Goal: Task Accomplishment & Management: Manage account settings

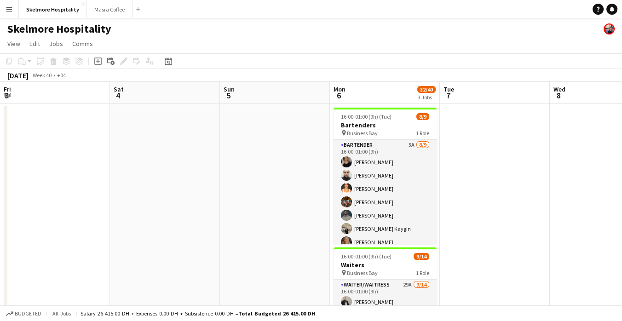
scroll to position [0, 214]
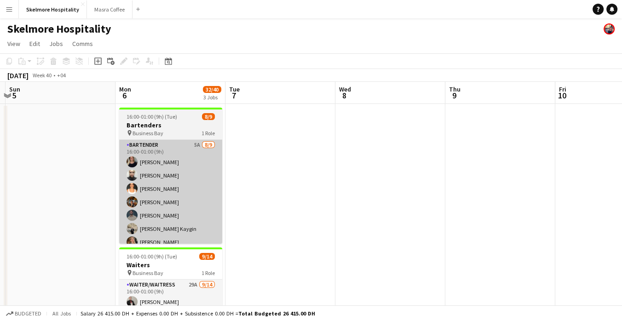
click at [191, 208] on app-card-role "Bartender 5A 8/9 16:00-01:00 (9h) TALITA SOARES Olesya Shaporenko Lurdes De Med…" at bounding box center [170, 209] width 103 height 138
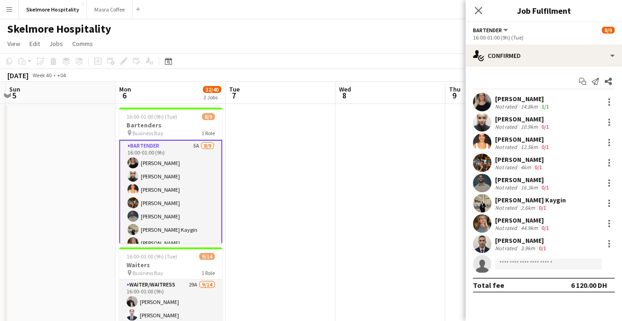
click at [549, 149] on div "0/1" at bounding box center [545, 147] width 11 height 7
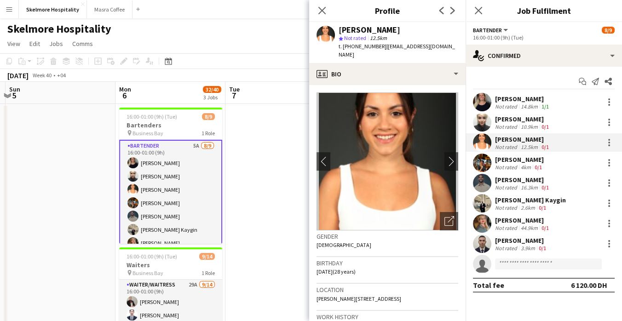
click at [528, 138] on div "Lurdes De Medeiros" at bounding box center [523, 139] width 56 height 8
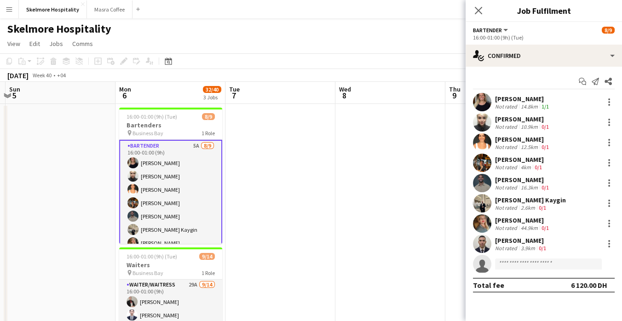
click at [531, 149] on div "12.5km" at bounding box center [529, 147] width 21 height 7
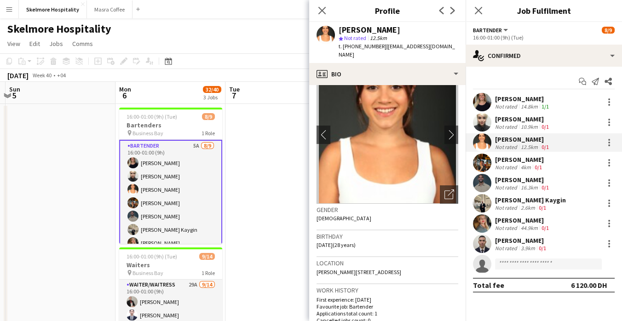
scroll to position [0, 0]
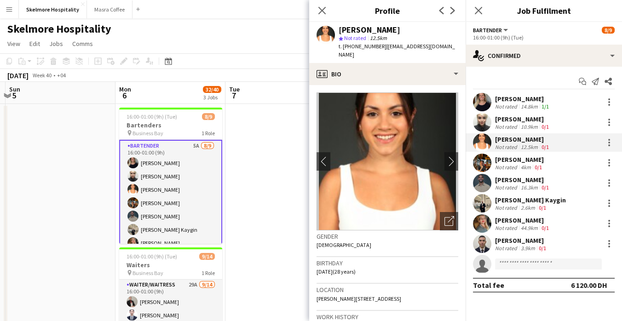
click at [496, 105] on div "Not rated" at bounding box center [507, 106] width 24 height 7
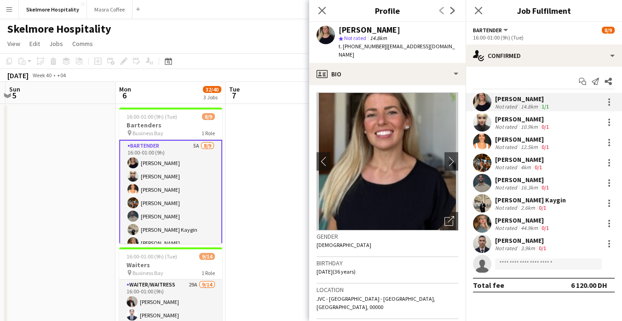
click at [527, 120] on div "[PERSON_NAME]" at bounding box center [523, 119] width 56 height 8
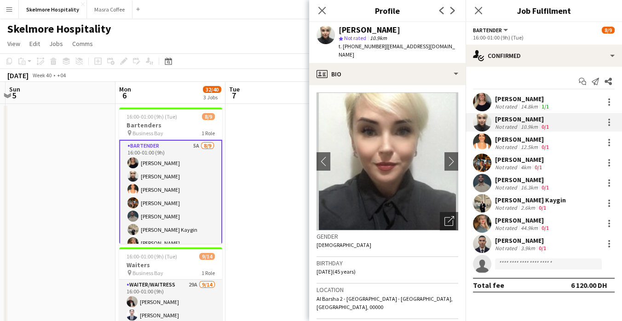
click at [517, 227] on div "Not rated" at bounding box center [507, 228] width 24 height 7
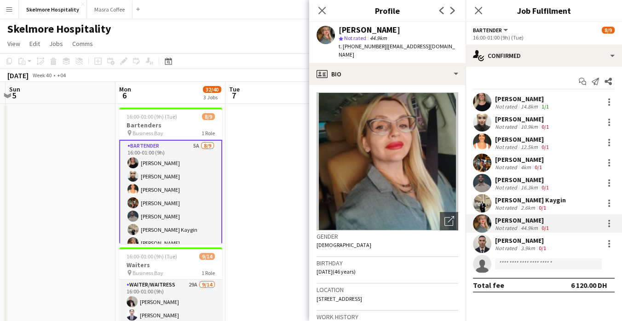
click at [514, 241] on div "[PERSON_NAME]" at bounding box center [521, 241] width 53 height 8
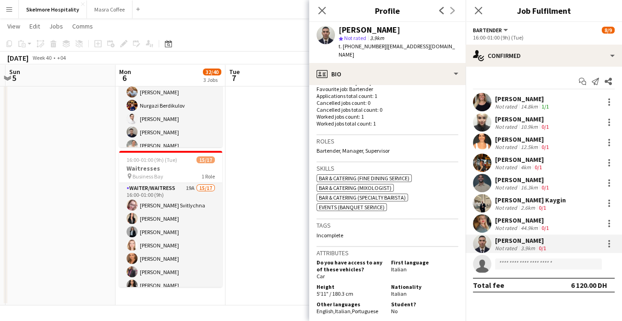
scroll to position [306, 0]
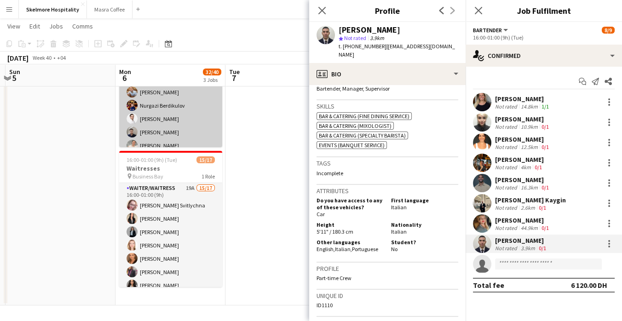
click at [194, 128] on app-card-role "Waiter/Waitress 29A [DATE] 16:00-01:00 (9h) Alibek Alashbaev [PERSON_NAME] Geis…" at bounding box center [170, 145] width 103 height 205
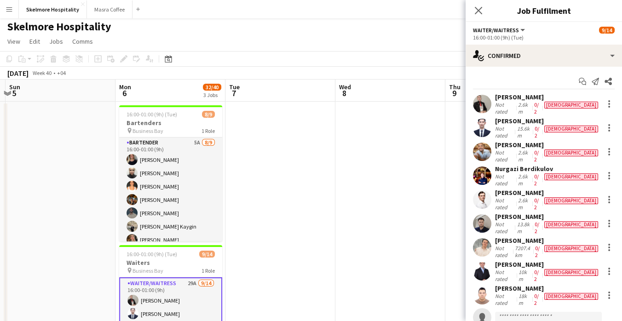
scroll to position [0, 0]
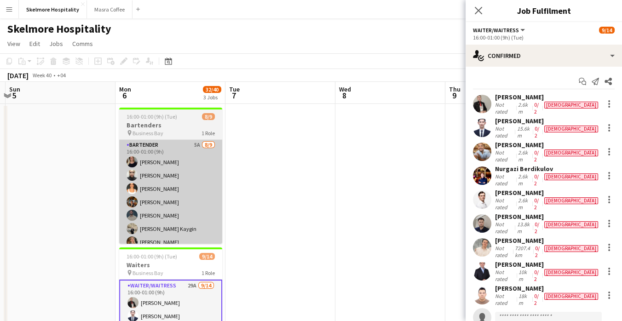
click at [185, 214] on app-card-role "Bartender 5A 8/9 16:00-01:00 (9h) TALITA SOARES Olesya Shaporenko Lurdes De Med…" at bounding box center [170, 209] width 103 height 138
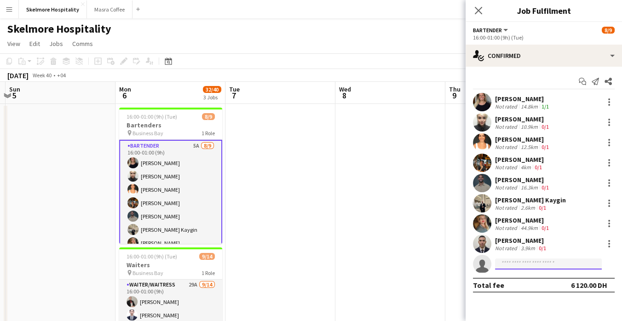
click at [579, 266] on input at bounding box center [548, 264] width 107 height 11
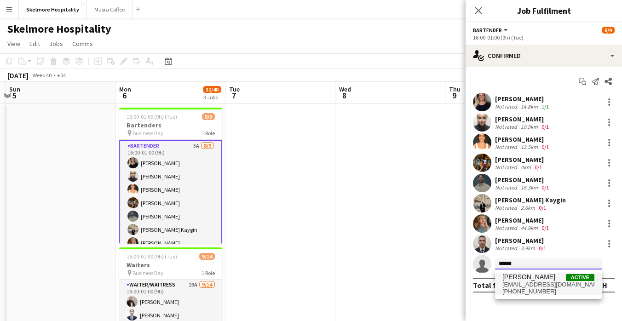
type input "******"
click at [576, 284] on span "yeghishe0509188989@yahoo.com" at bounding box center [548, 284] width 92 height 7
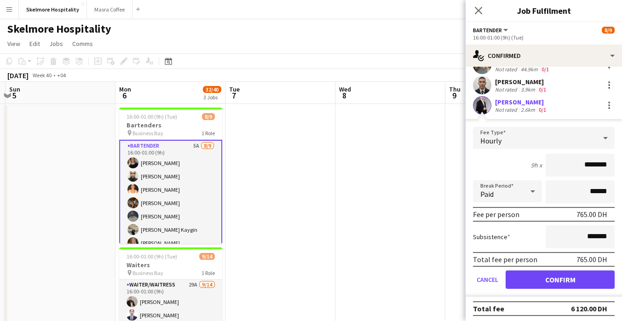
scroll to position [159, 0]
click at [489, 279] on button "Cancel" at bounding box center [487, 279] width 29 height 18
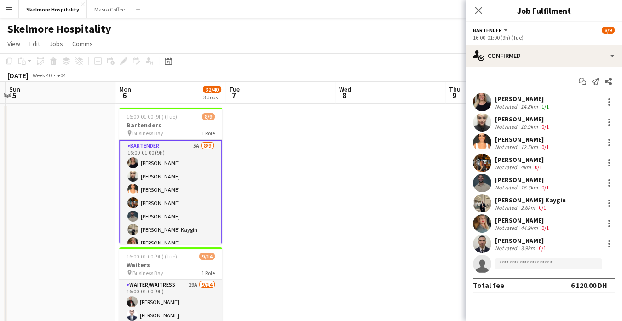
scroll to position [0, 0]
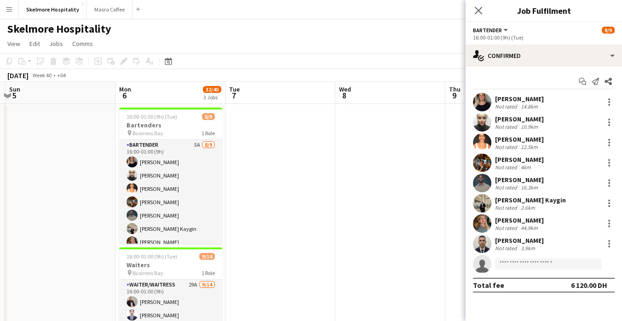
click at [340, 256] on app-date-cell at bounding box center [390, 323] width 110 height 438
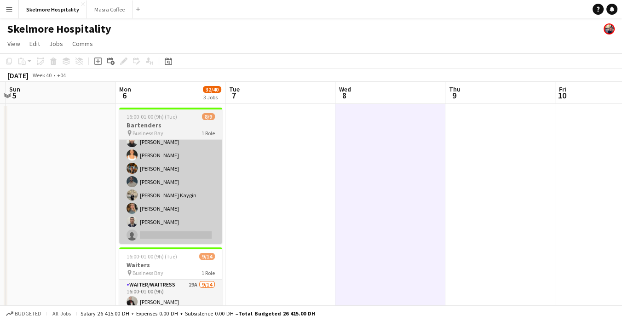
click at [168, 238] on app-card-role "Bartender 5A 8/9 16:00-01:00 (9h) TALITA SOARES Olesya Shaporenko Lurdes De Med…" at bounding box center [170, 175] width 103 height 138
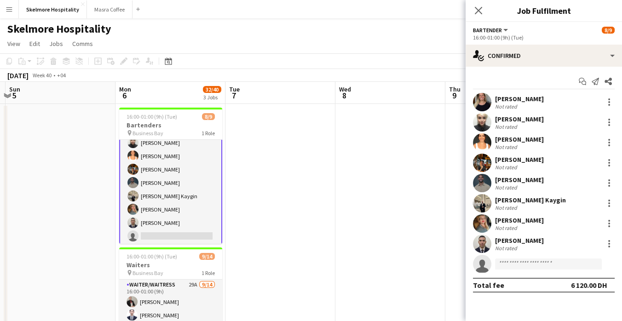
scroll to position [34, 0]
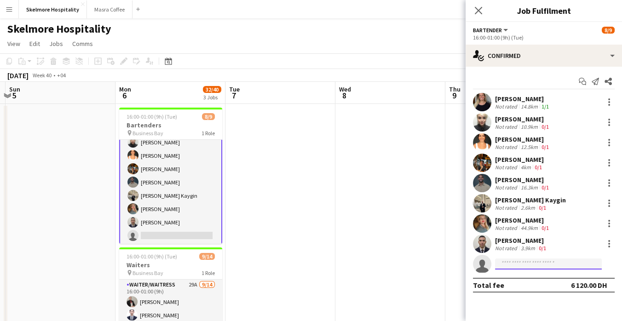
click at [555, 266] on input at bounding box center [548, 264] width 107 height 11
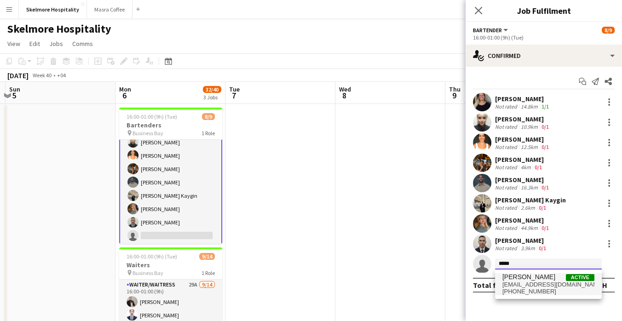
type input "*****"
click at [536, 286] on span "yeghishe0509188989@yahoo.com" at bounding box center [548, 284] width 92 height 7
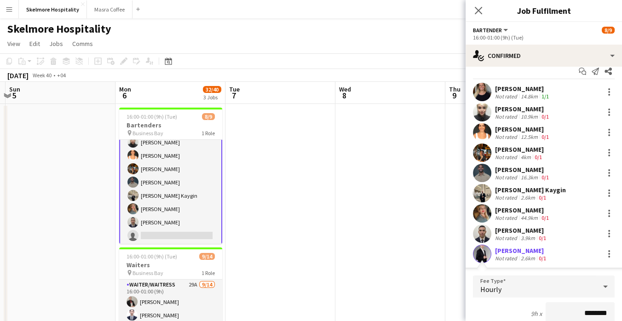
scroll to position [159, 0]
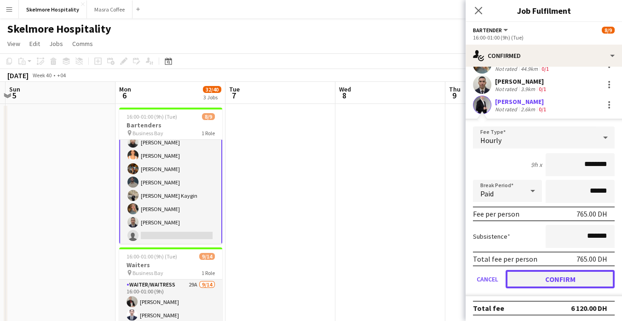
click at [551, 284] on button "Confirm" at bounding box center [560, 279] width 109 height 18
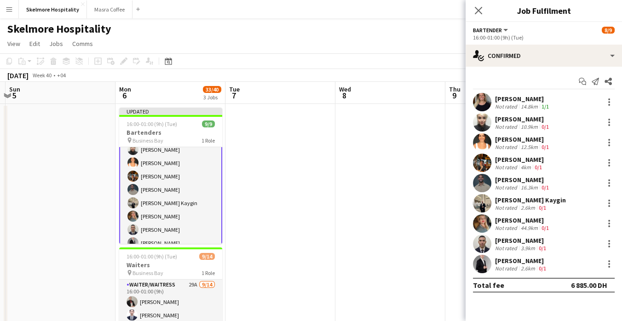
scroll to position [0, 0]
click at [339, 151] on app-date-cell at bounding box center [390, 323] width 110 height 438
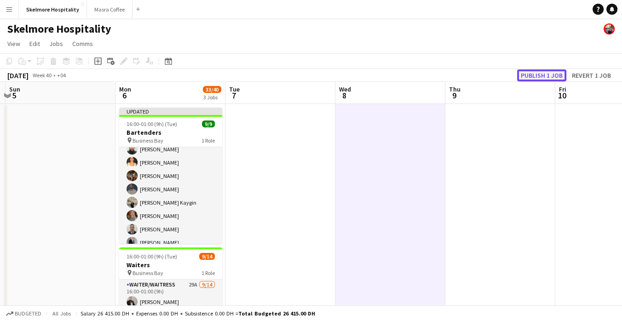
click at [541, 75] on button "Publish 1 job" at bounding box center [541, 75] width 49 height 12
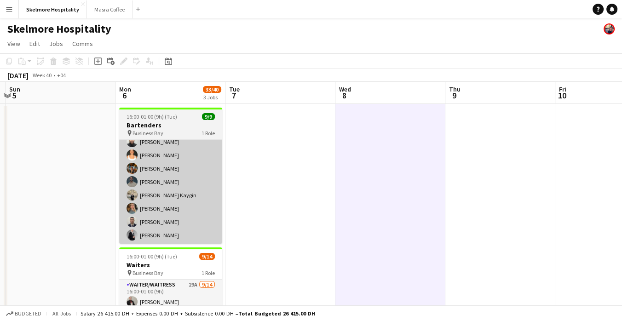
click at [194, 226] on app-card-role "Bartender 9/9 16:00-01:00 (9h) TALITA SOARES Olesya Shaporenko Lurdes De Medeir…" at bounding box center [170, 175] width 103 height 138
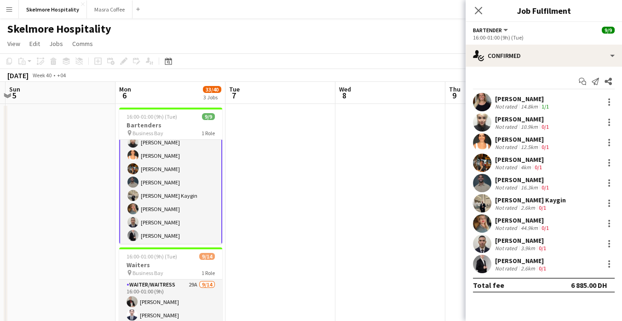
click at [537, 262] on div "[PERSON_NAME]" at bounding box center [521, 261] width 53 height 8
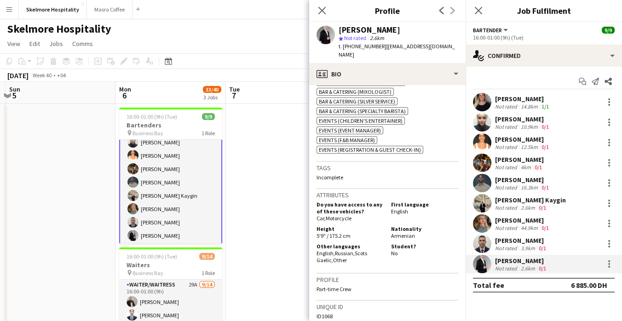
scroll to position [420, 0]
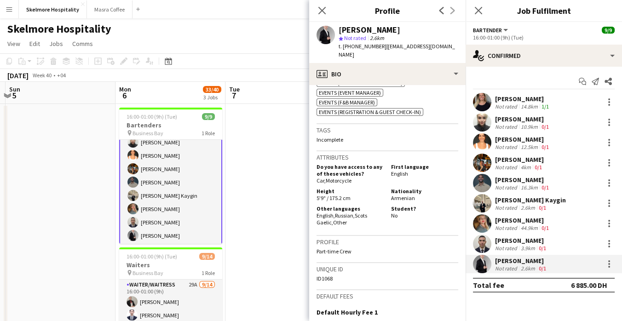
click at [429, 163] on h5 "First language" at bounding box center [424, 166] width 67 height 7
click at [325, 6] on icon "Close pop-in" at bounding box center [321, 10] width 9 height 9
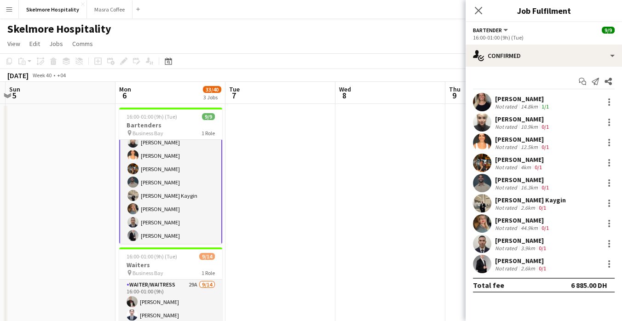
click at [360, 209] on app-date-cell at bounding box center [390, 323] width 110 height 438
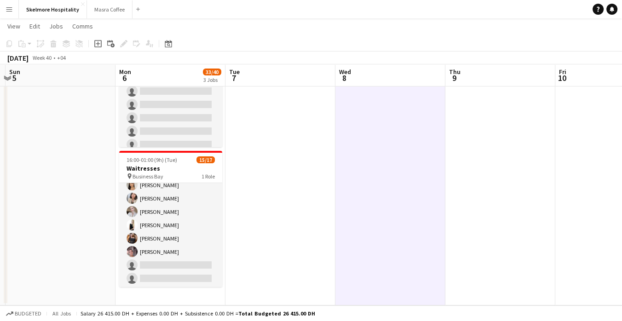
scroll to position [91, 0]
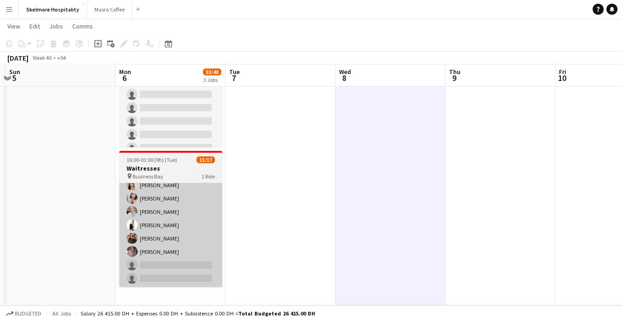
click at [170, 254] on app-card-role "Waiter/Waitress 19A 15/17 16:00-01:00 (9h) Svitlana Svitlychna Anna Demchenko S…" at bounding box center [170, 165] width 103 height 245
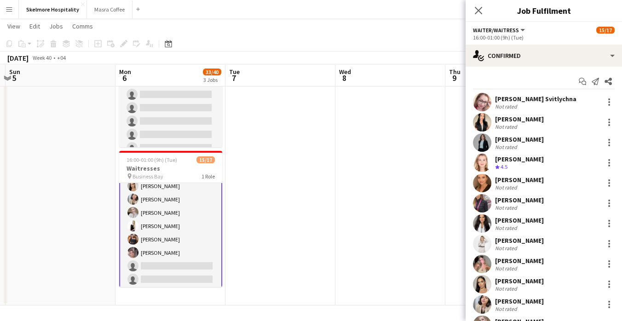
scroll to position [141, 0]
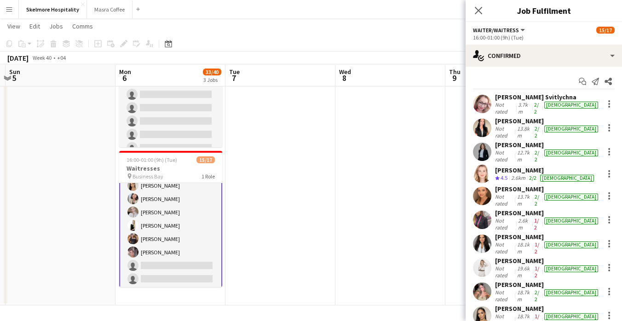
click at [290, 296] on app-date-cell at bounding box center [280, 86] width 110 height 438
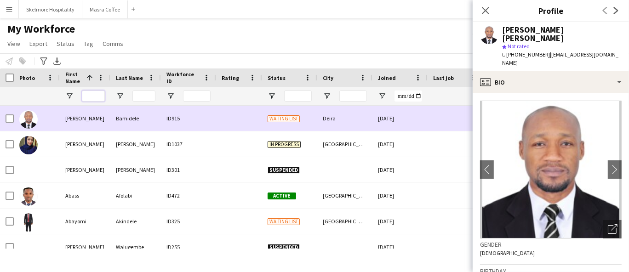
click at [85, 97] on input "First Name Filter Input" at bounding box center [93, 96] width 23 height 11
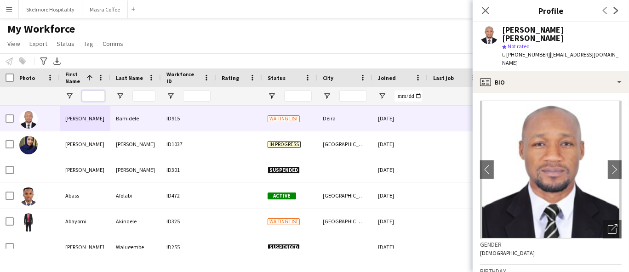
click at [96, 95] on input "First Name Filter Input" at bounding box center [93, 96] width 23 height 11
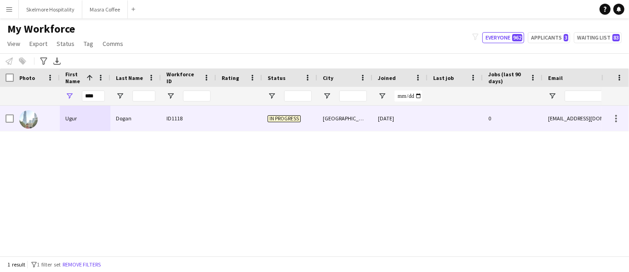
click at [187, 119] on div "ID1118" at bounding box center [188, 118] width 55 height 25
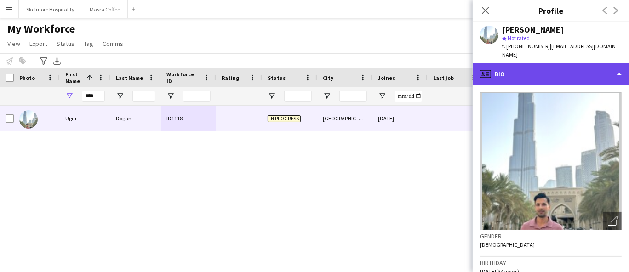
click at [524, 63] on div "profile Bio" at bounding box center [551, 74] width 156 height 22
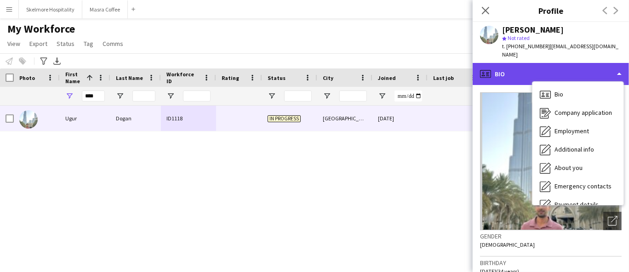
scroll to position [49, 0]
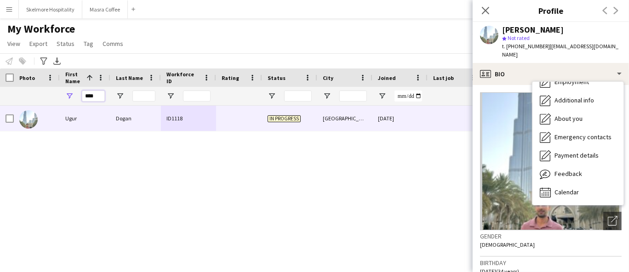
click at [92, 99] on input "****" at bounding box center [93, 96] width 23 height 11
click at [93, 94] on input "****" at bounding box center [93, 96] width 23 height 11
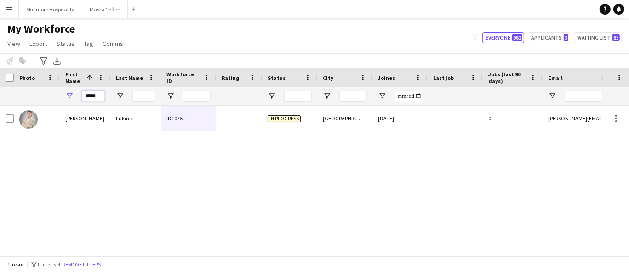
type input "*****"
click at [256, 124] on div at bounding box center [239, 118] width 46 height 25
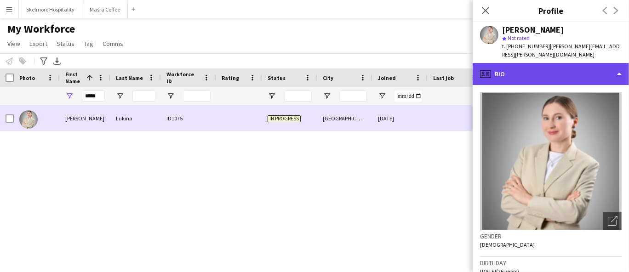
click at [578, 70] on div "profile Bio" at bounding box center [551, 74] width 156 height 22
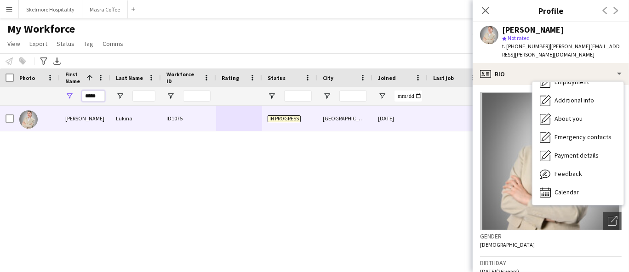
click at [104, 98] on input "*****" at bounding box center [93, 96] width 23 height 11
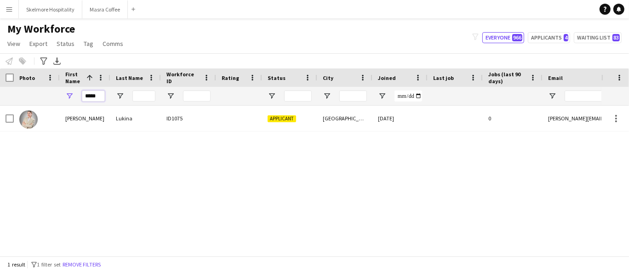
click at [97, 95] on input "*****" at bounding box center [93, 96] width 23 height 11
type input "*"
type input "****"
click at [97, 97] on input "****" at bounding box center [93, 96] width 23 height 11
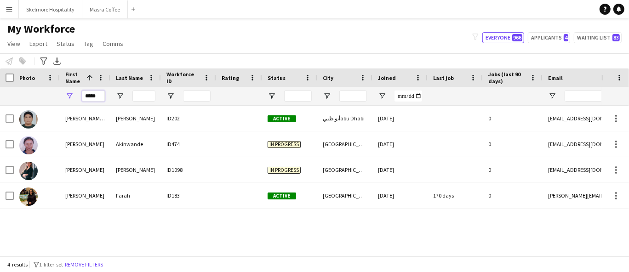
type input "*****"
click at [386, 178] on div "26-09-2025" at bounding box center [400, 169] width 55 height 25
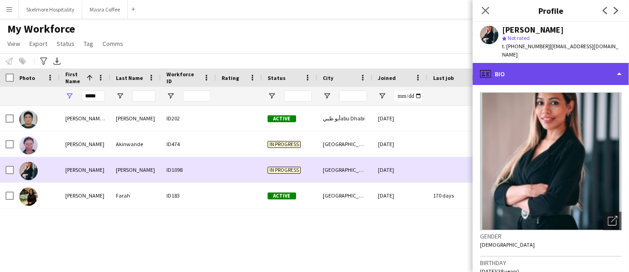
click at [571, 76] on div "profile Bio" at bounding box center [551, 74] width 156 height 22
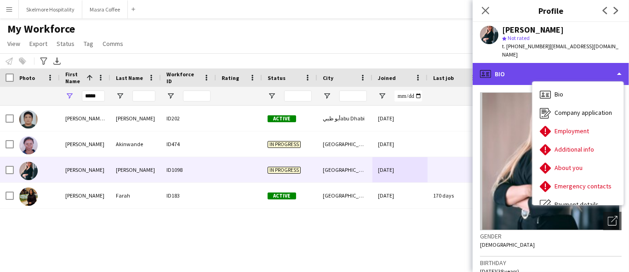
click at [590, 73] on div "profile Bio" at bounding box center [551, 74] width 156 height 22
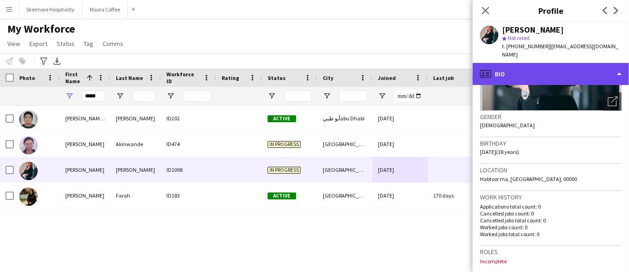
scroll to position [118, 0]
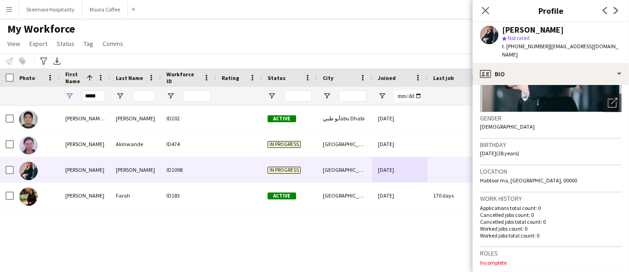
click at [231, 239] on div "Jose maria Eusebio ID202 Active أبو ظبيabu Dhabi 03-04-2025 0 josemariaeusebio3…" at bounding box center [301, 177] width 602 height 143
click at [106, 10] on button "Masra Coffee Close" at bounding box center [105, 9] width 46 height 18
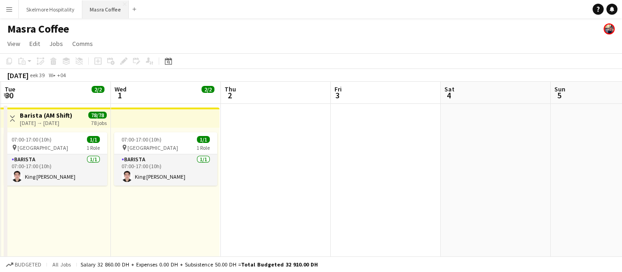
scroll to position [0, 312]
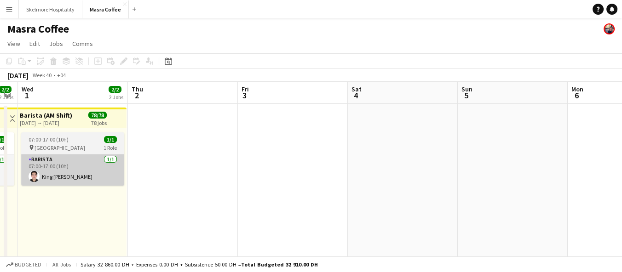
click at [50, 162] on app-card-role "Barista 1/1 07:00-17:00 (10h) King Bryant Mancenido" at bounding box center [72, 170] width 103 height 31
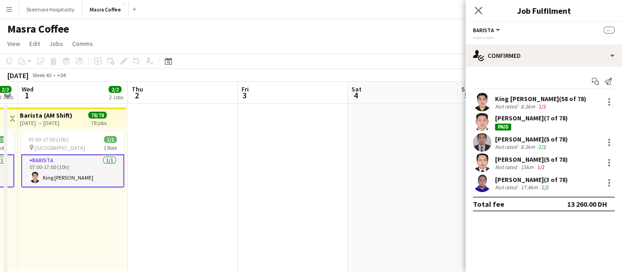
click at [533, 98] on div "King Bryant Mancenido (58 of 78)" at bounding box center [540, 99] width 91 height 8
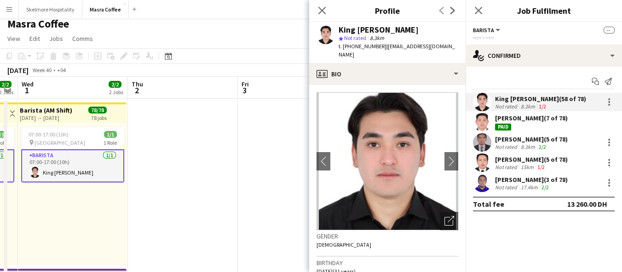
scroll to position [6, 0]
click at [357, 247] on div "Gender Male" at bounding box center [388, 244] width 142 height 27
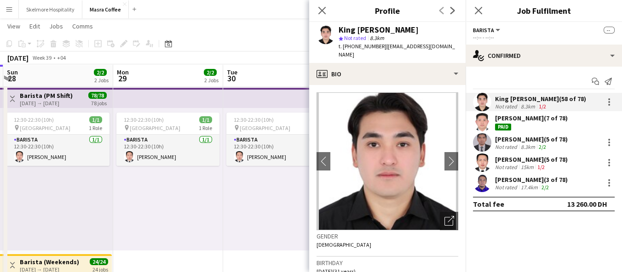
scroll to position [0, 264]
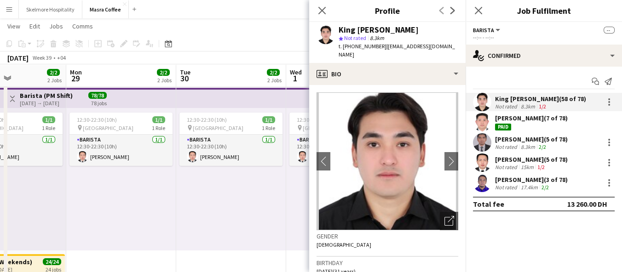
click at [222, 232] on div "12:30-22:30 (10h) 1/1 pin Al Serkal Avenue 1 Role Barista 1/1 12:30-22:30 (10h)…" at bounding box center [231, 179] width 110 height 143
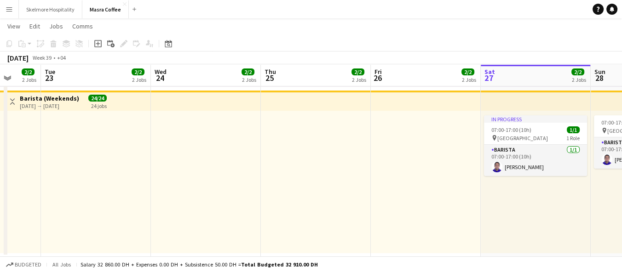
scroll to position [0, 288]
click at [427, 230] on div at bounding box center [427, 182] width 110 height 143
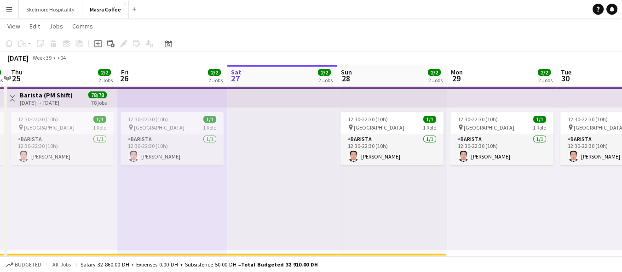
scroll to position [190, 0]
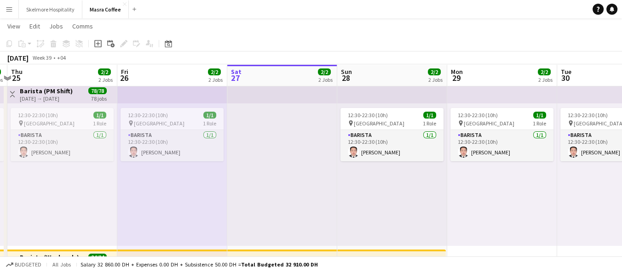
click at [121, 185] on div "12:30-22:30 (10h) 1/1 pin Al Serkal Avenue 1 Role Barista 1/1 12:30-22:30 (10h)…" at bounding box center [172, 175] width 110 height 143
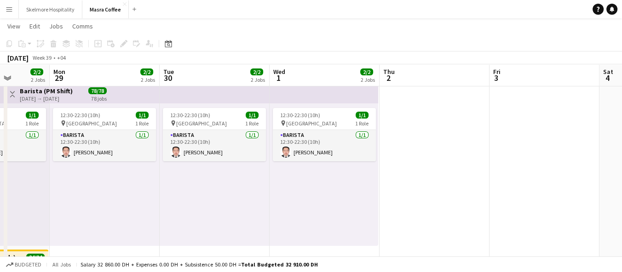
scroll to position [0, 387]
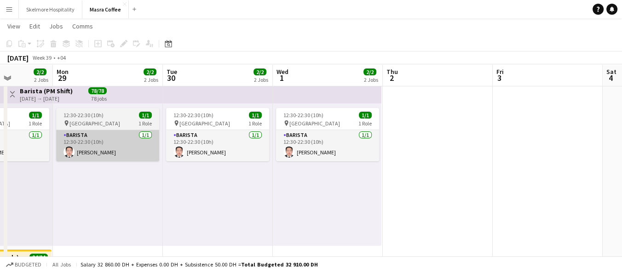
click at [97, 152] on app-card-role "Barista 1/1 12:30-22:30 (10h) joey jardiel" at bounding box center [107, 145] width 103 height 31
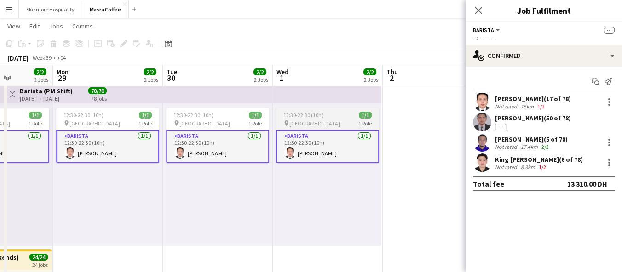
click at [331, 146] on app-card-role "Barista 1/1 12:30-22:30 (10h) joey jardiel" at bounding box center [327, 146] width 103 height 33
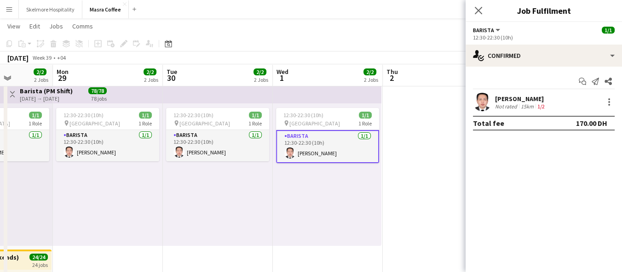
click at [533, 99] on div "joey jardiel" at bounding box center [521, 99] width 52 height 8
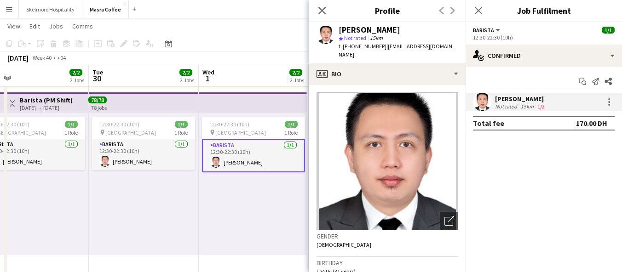
scroll to position [0, 241]
click at [140, 207] on div "12:30-22:30 (10h) 1/1 pin Al Serkal Avenue 1 Role Barista 1/1 12:30-22:30 (10h)…" at bounding box center [144, 184] width 110 height 143
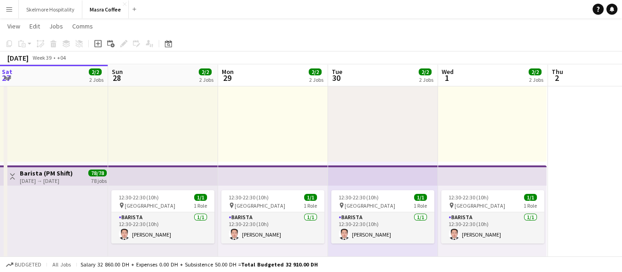
scroll to position [0, 221]
click at [111, 125] on div at bounding box center [164, 90] width 110 height 143
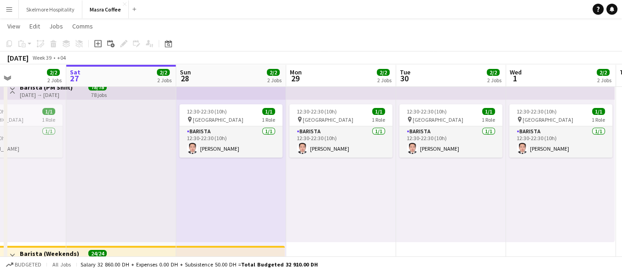
scroll to position [0, 255]
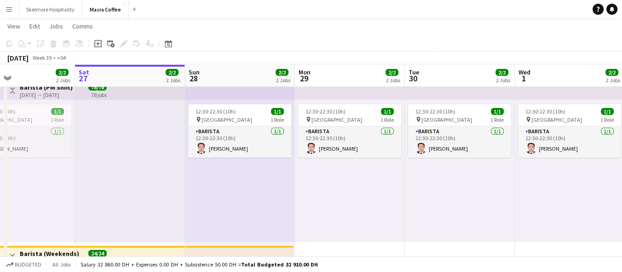
click at [156, 169] on div at bounding box center [130, 171] width 110 height 143
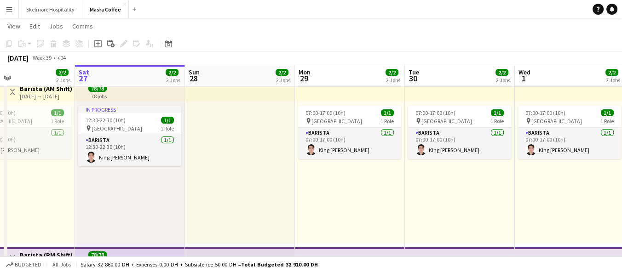
scroll to position [24, 0]
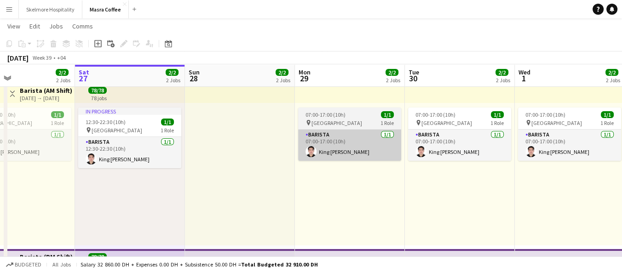
click at [322, 156] on app-card-role "Barista 1/1 07:00-17:00 (10h) King Bryant Mancenido" at bounding box center [349, 145] width 103 height 31
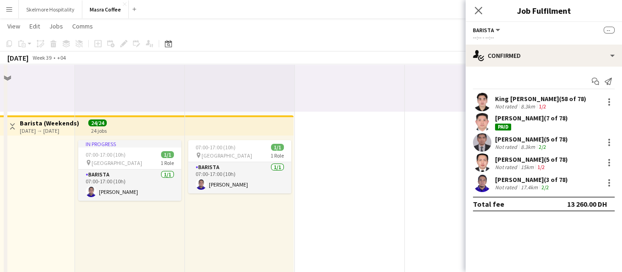
scroll to position [349, 0]
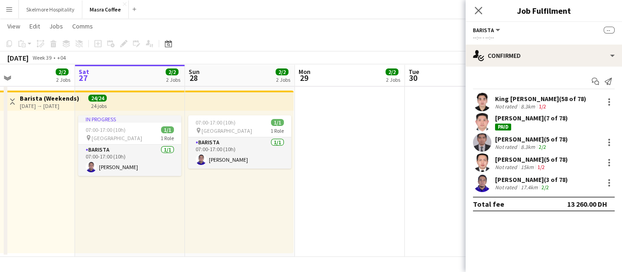
click at [350, 187] on app-date-cell "07:00-17:00 (10h) 1/1 pin Al Serkal Avenue 1 Role Barista 1/1 07:00-17:00 (10h)…" at bounding box center [350, 5] width 110 height 503
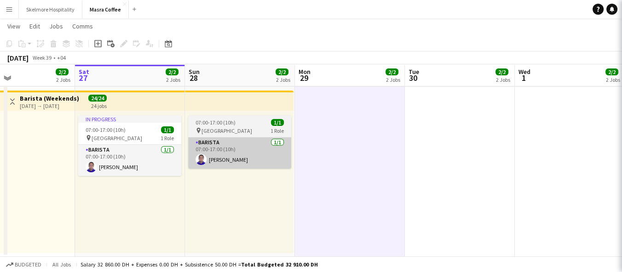
click at [242, 160] on app-card-role "Barista 1/1 07:00-17:00 (10h) Lenard Randy Fundador" at bounding box center [239, 153] width 103 height 31
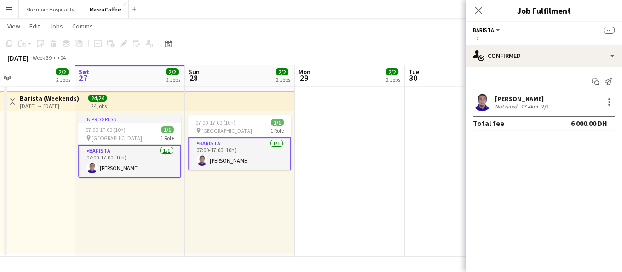
click at [528, 104] on div "17.4km" at bounding box center [529, 106] width 21 height 7
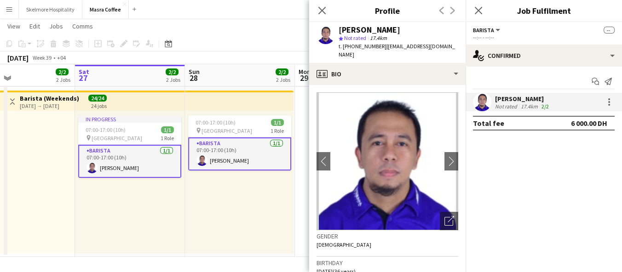
click at [414, 259] on h3 "Birthday" at bounding box center [388, 263] width 142 height 8
click at [244, 221] on div "07:00-17:00 (10h) 1/1 pin Al Serkal Avenue 1 Role Barista 1/1 07:00-17:00 (10h)…" at bounding box center [239, 182] width 109 height 143
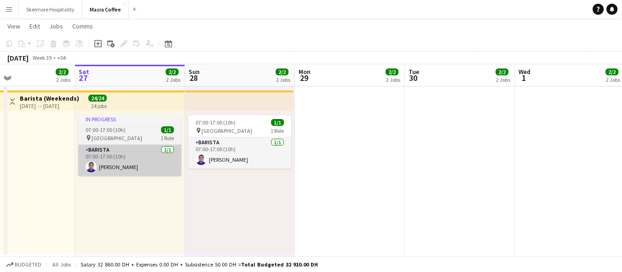
click at [125, 175] on app-card-role "Barista 1/1 07:00-17:00 (10h) Lenard Randy Fundador" at bounding box center [129, 160] width 103 height 31
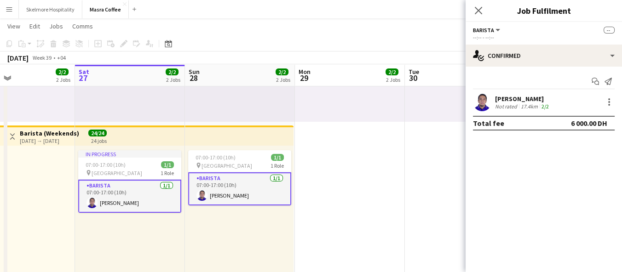
scroll to position [314, 0]
click at [15, 11] on button "Menu" at bounding box center [9, 9] width 18 height 18
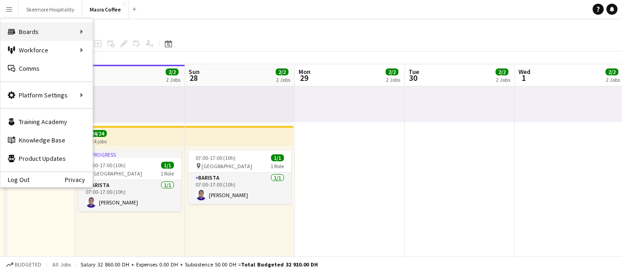
click at [29, 34] on div "Boards Boards" at bounding box center [46, 32] width 92 height 18
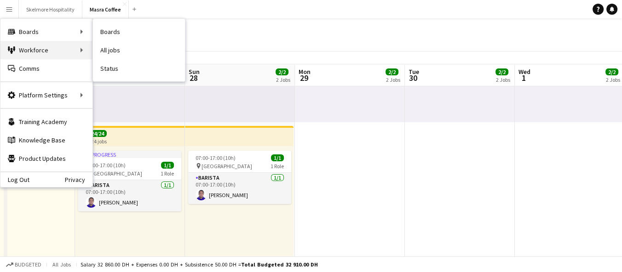
click at [33, 56] on div "Workforce Workforce" at bounding box center [46, 50] width 92 height 18
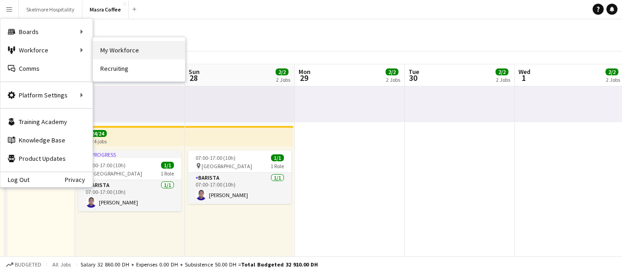
click at [116, 52] on link "My Workforce" at bounding box center [139, 50] width 92 height 18
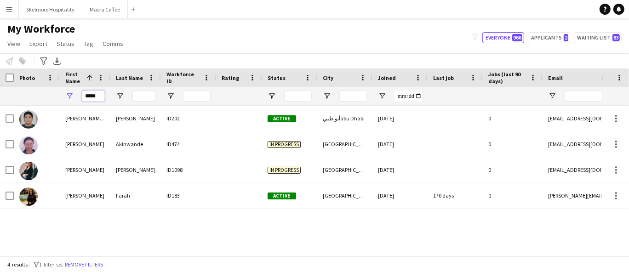
click at [98, 96] on input "*****" at bounding box center [93, 96] width 23 height 11
click at [96, 95] on input "*****" at bounding box center [93, 96] width 23 height 11
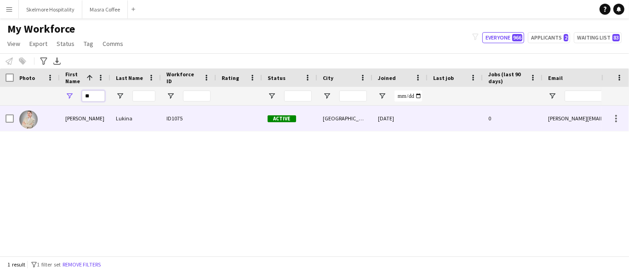
type input "*"
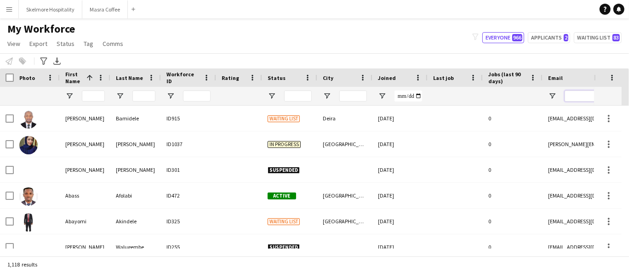
paste input "**********"
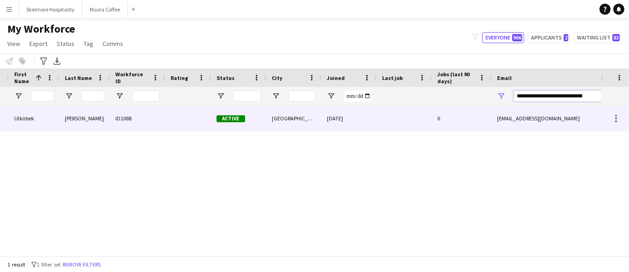
type input "**********"
click at [413, 115] on div at bounding box center [404, 118] width 55 height 25
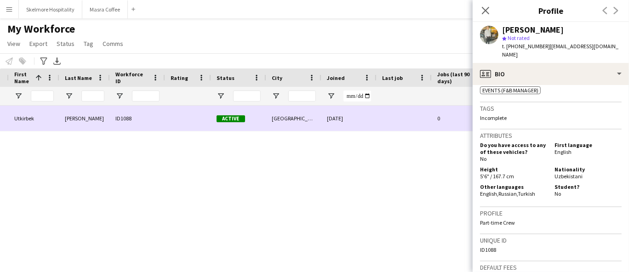
scroll to position [339, 0]
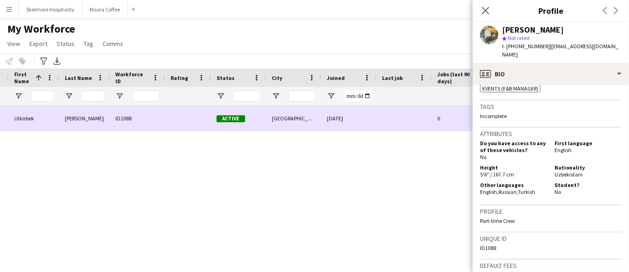
click at [327, 213] on div "Utkirbek Tashtemirov ID1088 Active دبي 26-09-2025 0 tashtemirovotkurbek@gmail.c…" at bounding box center [301, 177] width 602 height 143
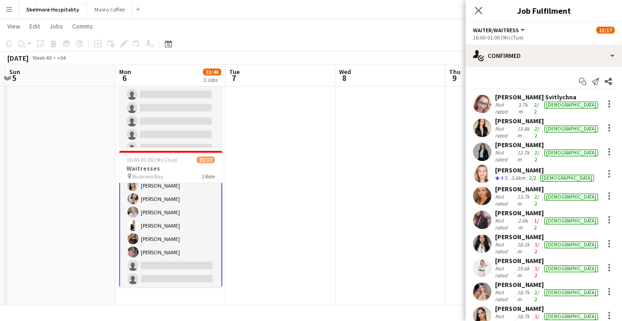
scroll to position [140, 0]
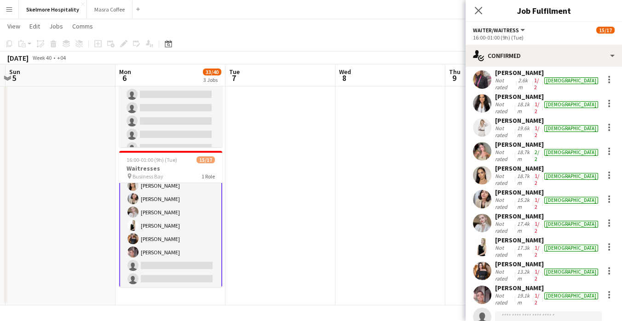
click at [523, 312] on input at bounding box center [548, 317] width 107 height 11
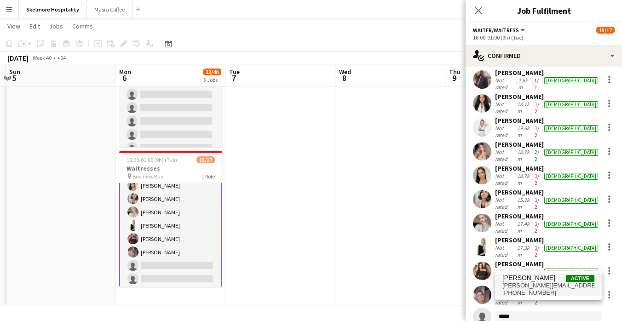
type input "*****"
click at [537, 290] on span "[PHONE_NUMBER]" at bounding box center [548, 292] width 92 height 7
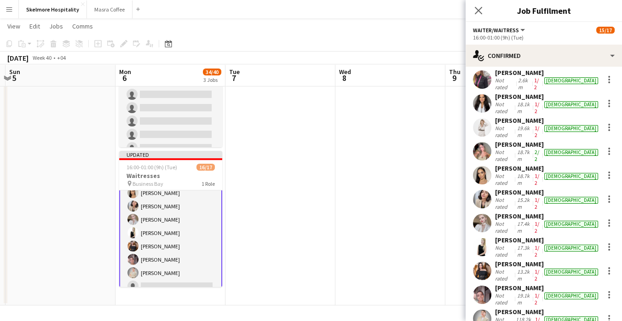
click at [417, 247] on app-date-cell at bounding box center [390, 86] width 110 height 438
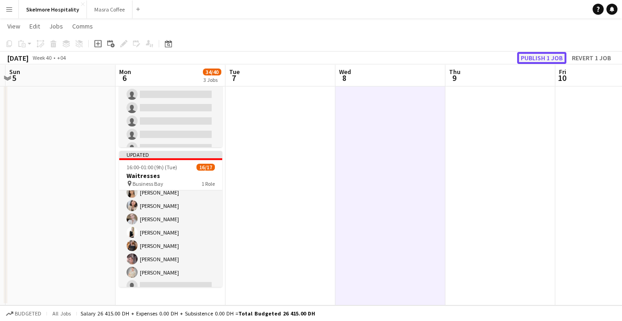
click at [541, 62] on button "Publish 1 job" at bounding box center [541, 58] width 49 height 12
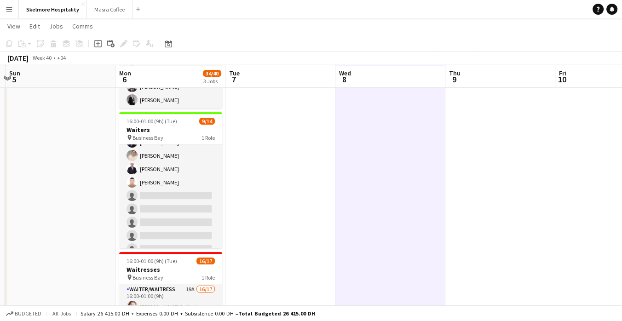
scroll to position [133, 0]
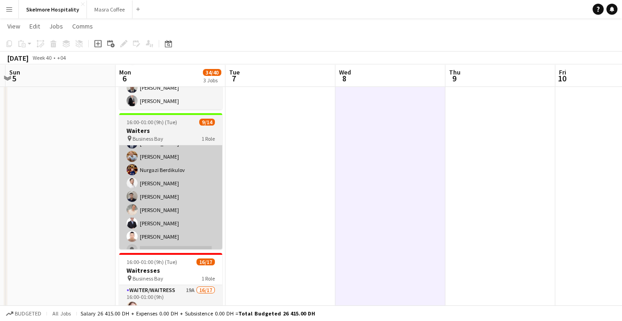
click at [180, 217] on app-card-role "Waiter/Waitress 29A [DATE] 16:00-01:00 (9h) Alibek Alashbaev [PERSON_NAME] Geis…" at bounding box center [170, 210] width 103 height 205
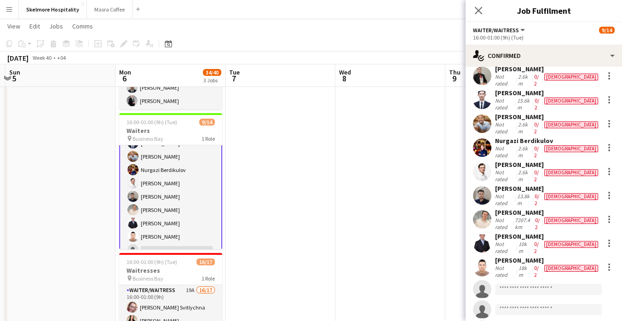
scroll to position [29, 0]
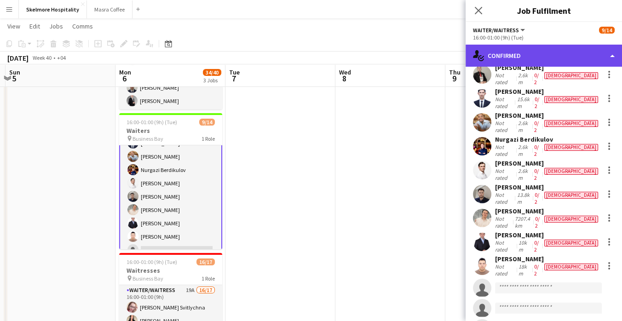
click at [548, 51] on div "single-neutral-actions-check-2 Confirmed" at bounding box center [544, 56] width 156 height 22
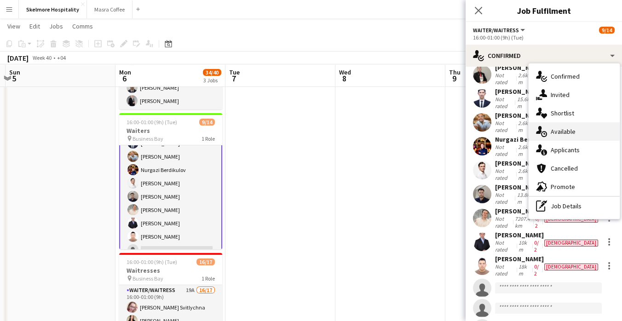
click at [578, 128] on div "single-neutral-actions-upload Available" at bounding box center [574, 131] width 91 height 18
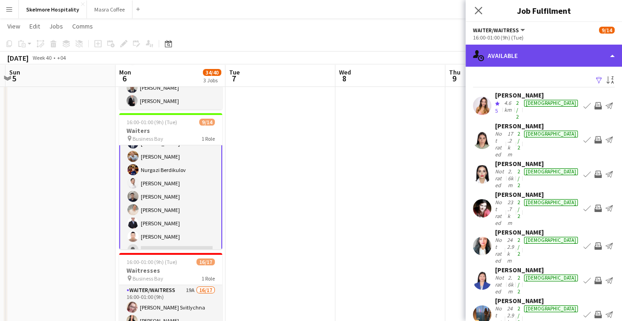
click at [559, 58] on div "single-neutral-actions-upload Available" at bounding box center [544, 56] width 156 height 22
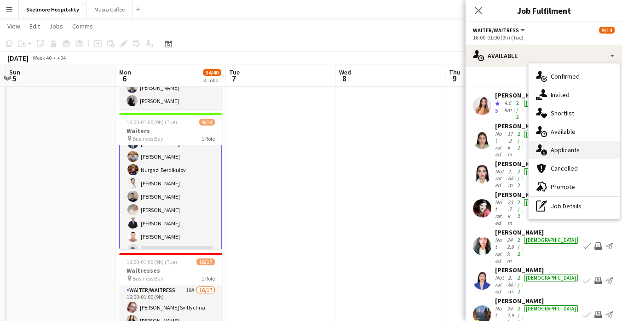
click at [574, 149] on span "Applicants" at bounding box center [565, 150] width 29 height 8
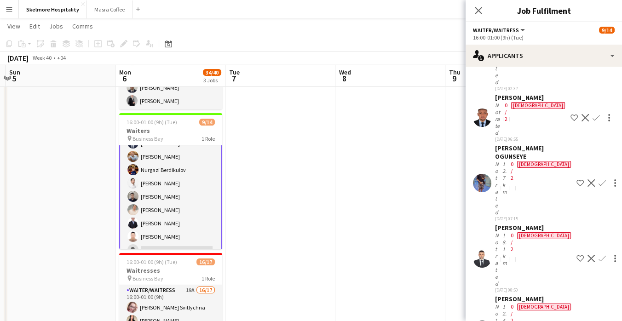
scroll to position [682, 0]
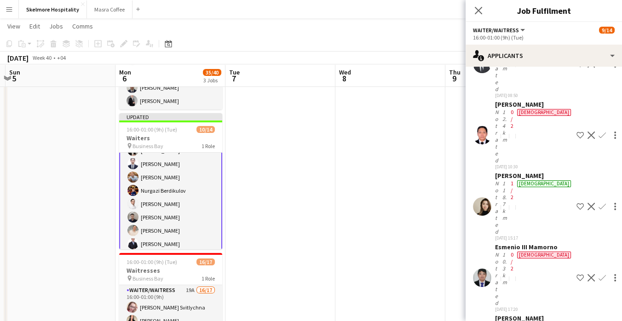
scroll to position [652, 0]
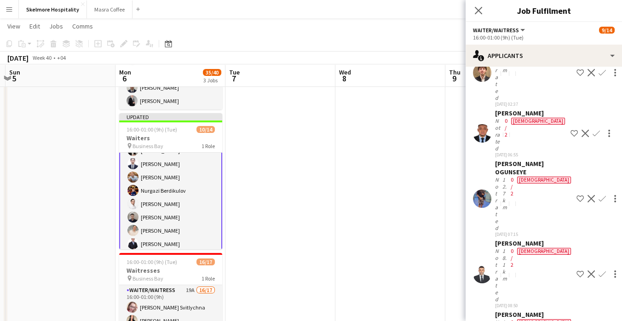
click at [395, 205] on app-date-cell at bounding box center [390, 189] width 110 height 438
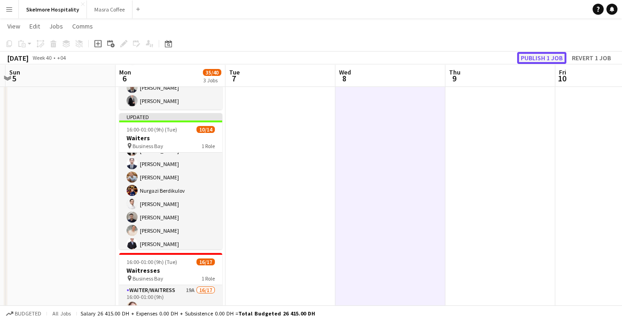
click at [541, 57] on button "Publish 1 job" at bounding box center [541, 58] width 49 height 12
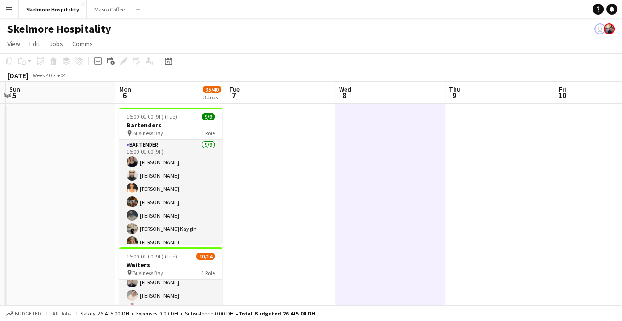
scroll to position [34, 0]
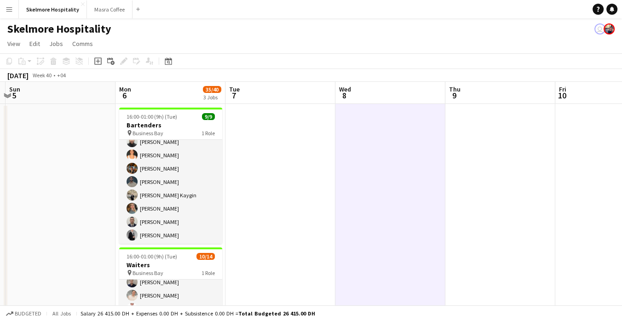
click at [239, 274] on app-date-cell at bounding box center [280, 323] width 110 height 438
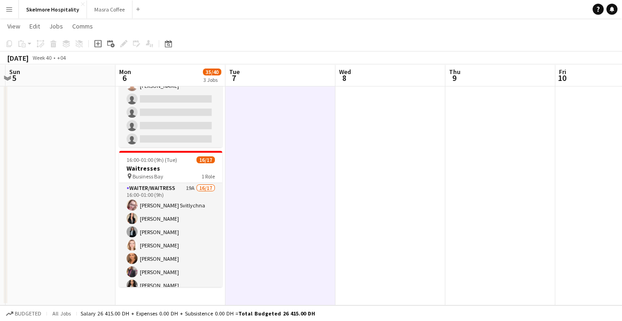
scroll to position [0, 0]
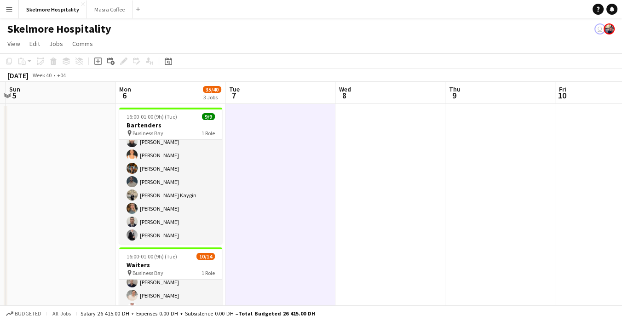
click at [294, 287] on app-date-cell at bounding box center [280, 323] width 110 height 438
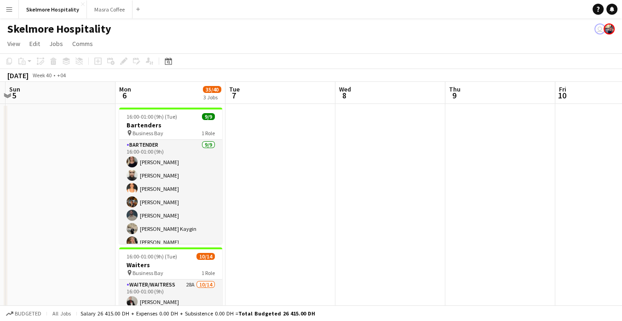
click at [351, 287] on app-date-cell at bounding box center [390, 323] width 110 height 438
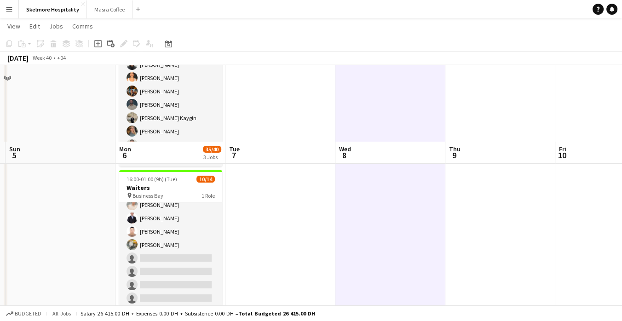
scroll to position [163, 0]
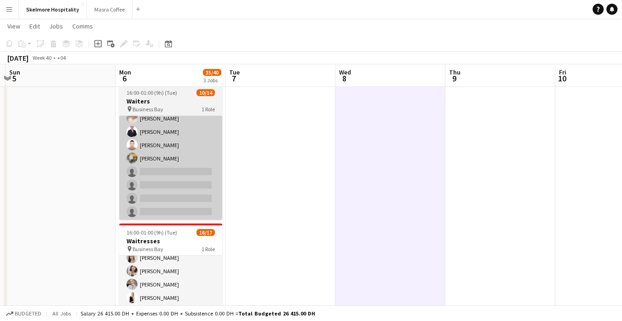
click at [185, 175] on app-card-role "Waiter/Waitress 28A [DATE] 16:00-01:00 (9h) Alibek Alashbaev [PERSON_NAME] Geis…" at bounding box center [170, 118] width 103 height 205
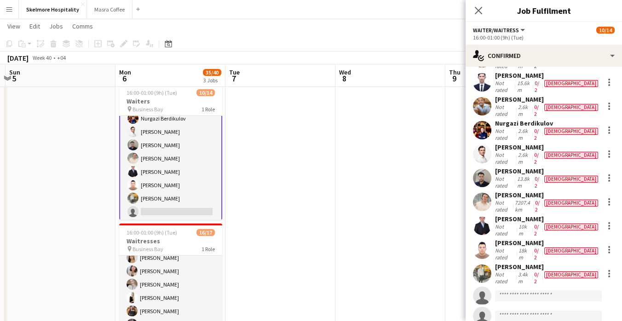
scroll to position [46, 0]
click at [539, 271] on app-skills-label "0/2" at bounding box center [536, 278] width 5 height 14
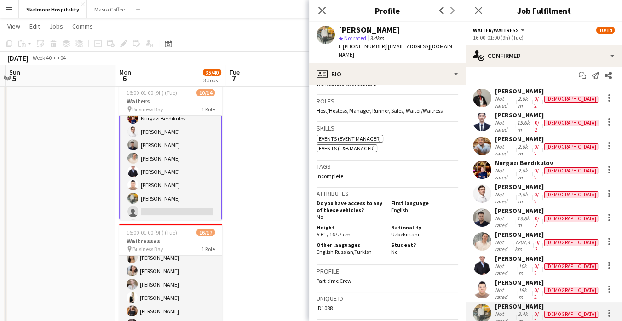
scroll to position [6, 0]
click at [538, 143] on app-skills-label "0/2" at bounding box center [536, 150] width 5 height 14
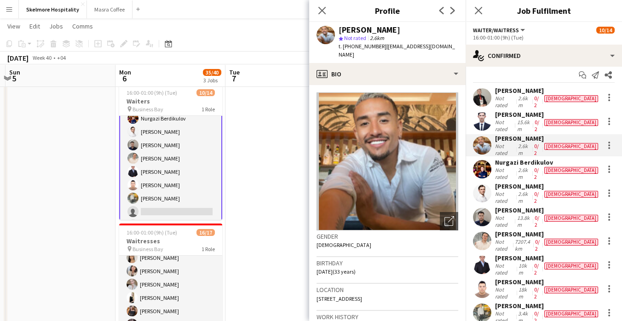
click at [538, 190] on app-skills-label "0/2" at bounding box center [536, 197] width 5 height 14
